Goal: Transaction & Acquisition: Book appointment/travel/reservation

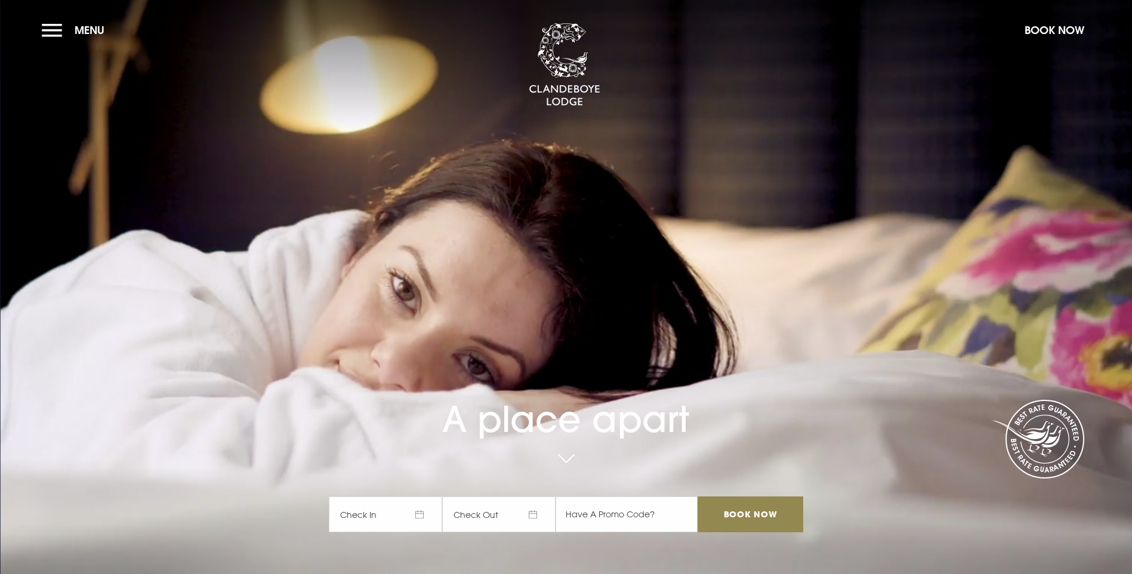
click at [428, 496] on span "Check In" at bounding box center [385, 514] width 113 height 36
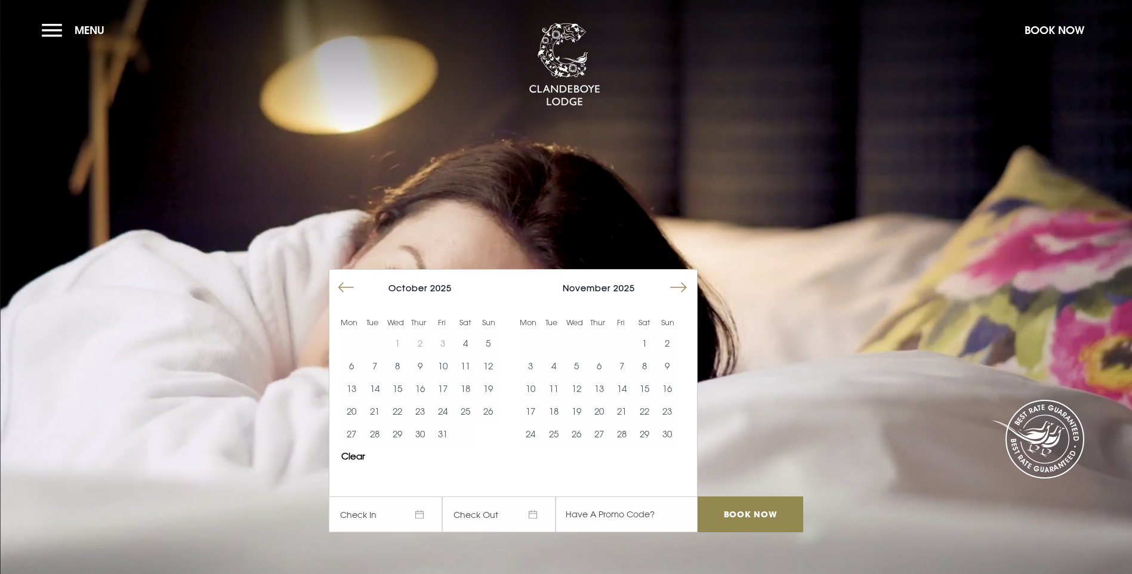
click at [689, 276] on button "Move forward to switch to the next month." at bounding box center [678, 287] width 23 height 23
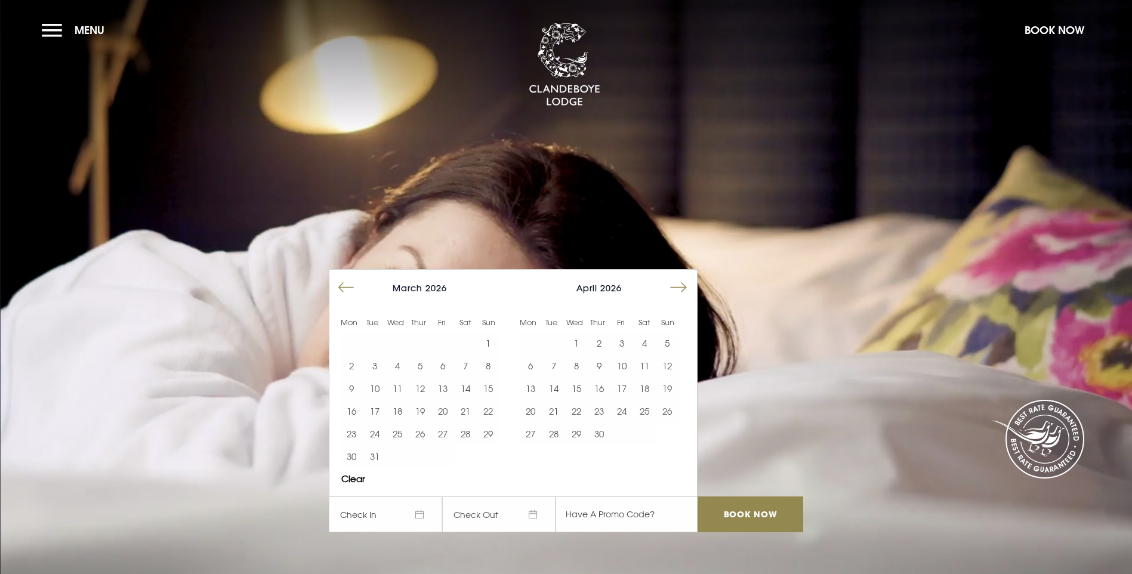
click at [689, 276] on button "Move forward to switch to the next month." at bounding box center [678, 287] width 23 height 23
click at [608, 400] on button "21" at bounding box center [599, 411] width 23 height 23
click at [678, 400] on button "24" at bounding box center [667, 411] width 23 height 23
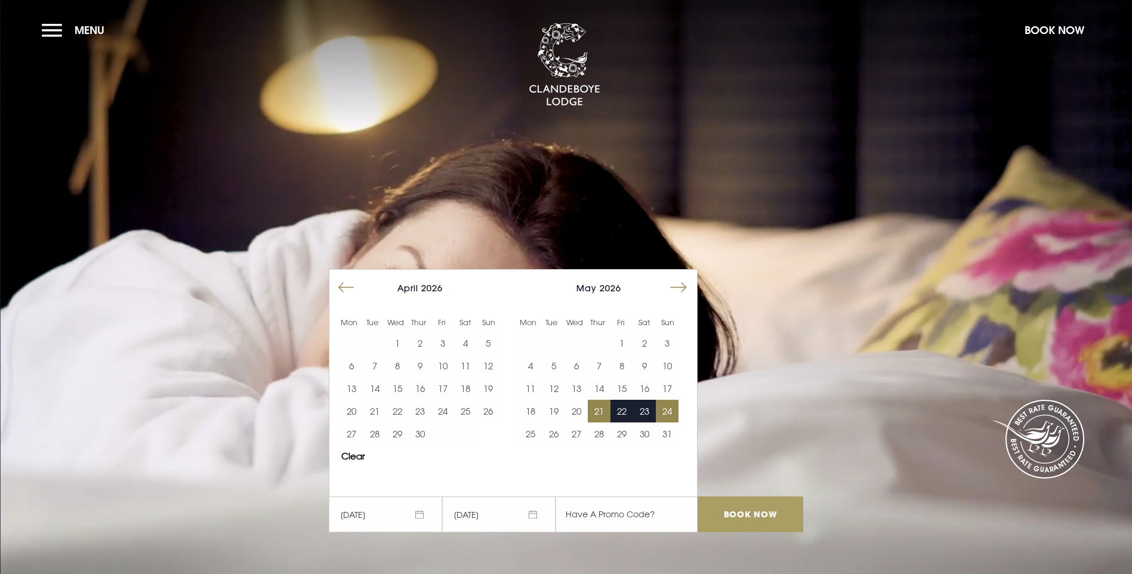
click at [756, 496] on input "Book Now" at bounding box center [749, 514] width 105 height 36
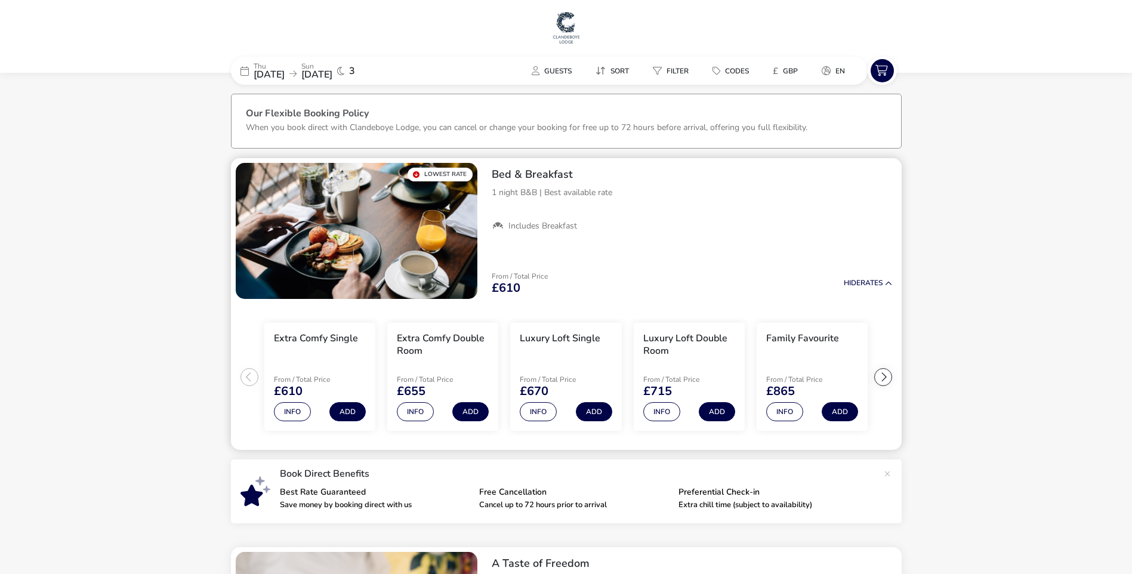
click at [887, 376] on div at bounding box center [883, 377] width 18 height 18
click at [887, 377] on ul "Extra Comfy Single From / Total Price £610 Info Add Extra Comfy Double Room Fro…" at bounding box center [566, 377] width 671 height 147
